Goal: Check status: Check status

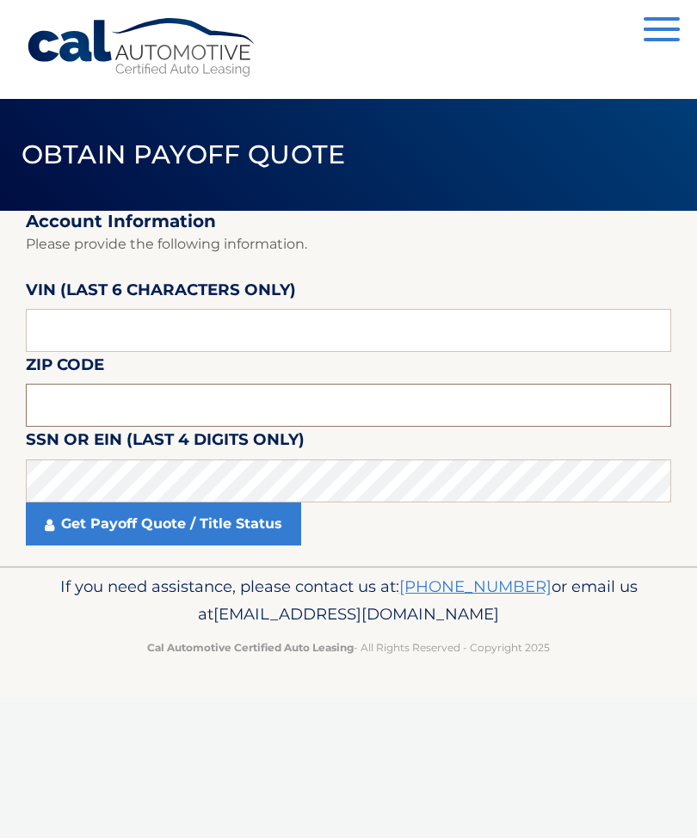
click at [68, 400] on input "text" at bounding box center [348, 405] width 645 height 43
type input "07712"
click at [91, 336] on input "text" at bounding box center [348, 330] width 645 height 43
click at [105, 321] on input "text" at bounding box center [348, 330] width 645 height 43
type input "061721"
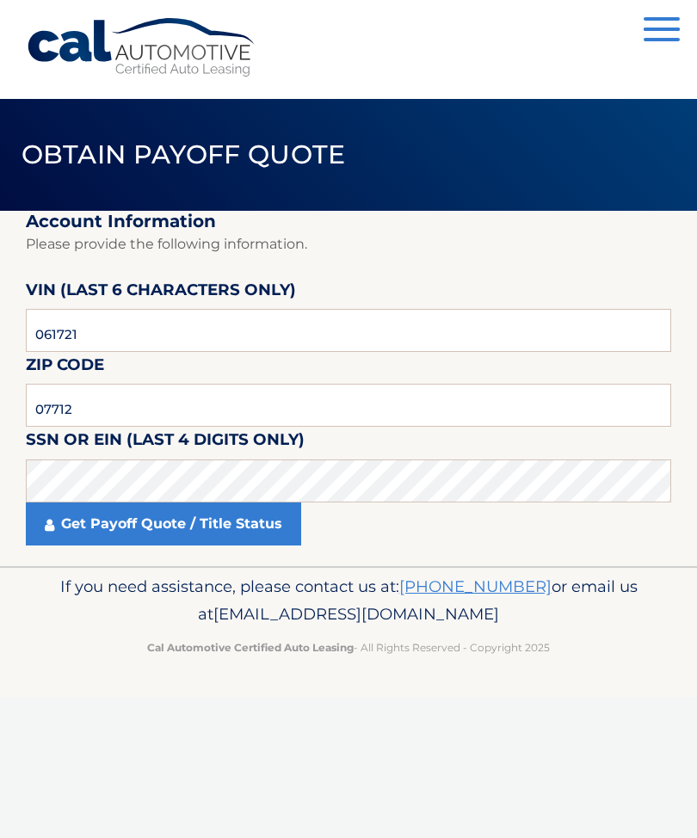
click at [91, 524] on link "Get Payoff Quote / Title Status" at bounding box center [163, 523] width 275 height 43
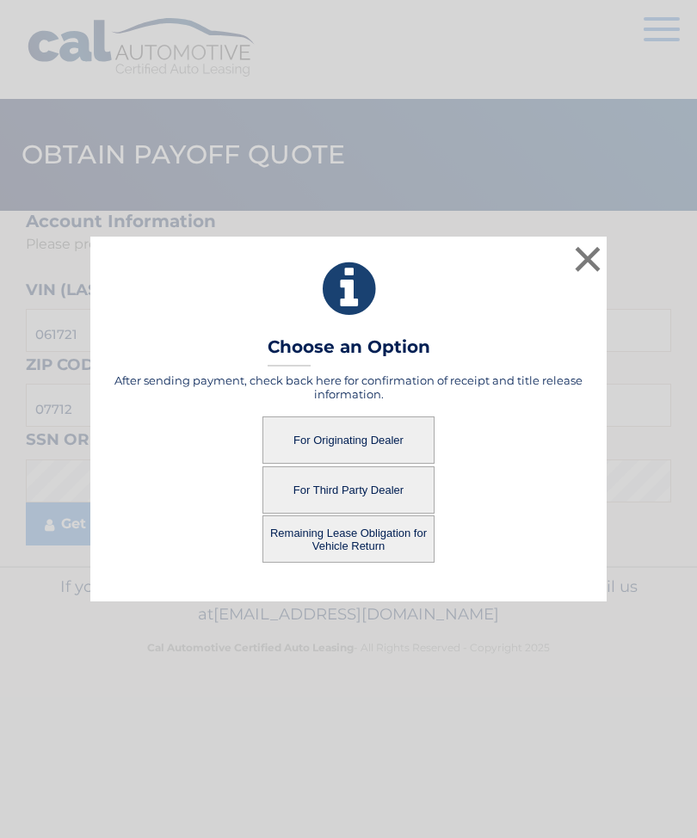
click at [373, 441] on button "For Originating Dealer" at bounding box center [348, 439] width 172 height 47
click at [330, 433] on button "For Originating Dealer" at bounding box center [348, 439] width 172 height 47
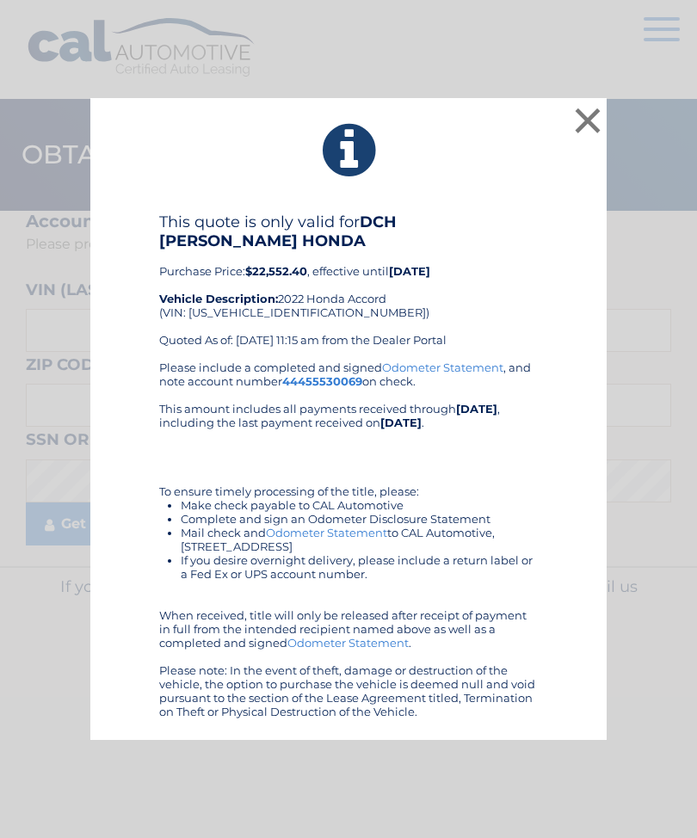
click at [582, 138] on button "×" at bounding box center [587, 120] width 34 height 34
